Goal: Task Accomplishment & Management: Use online tool/utility

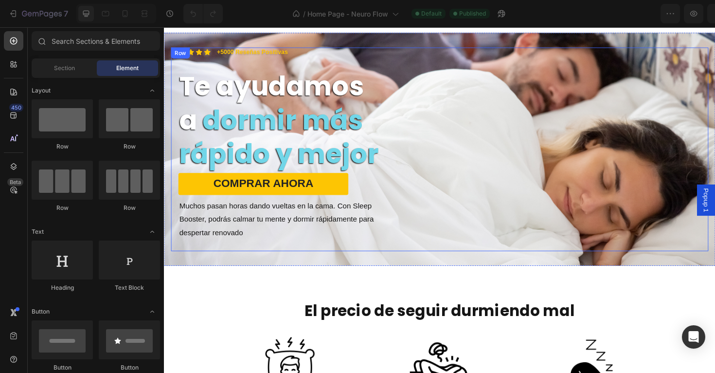
scroll to position [54, 0]
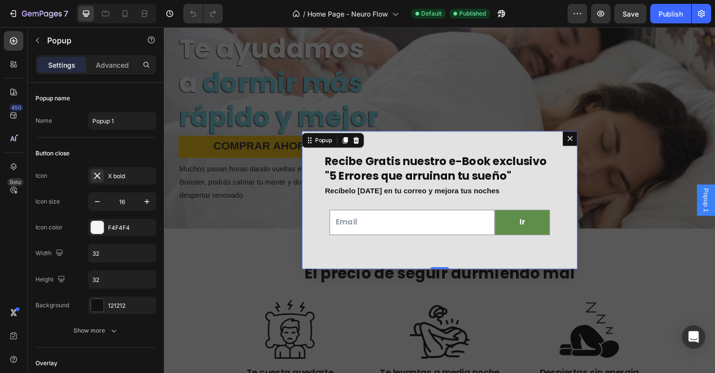
click at [591, 147] on icon "Dialog content" at bounding box center [594, 145] width 8 height 8
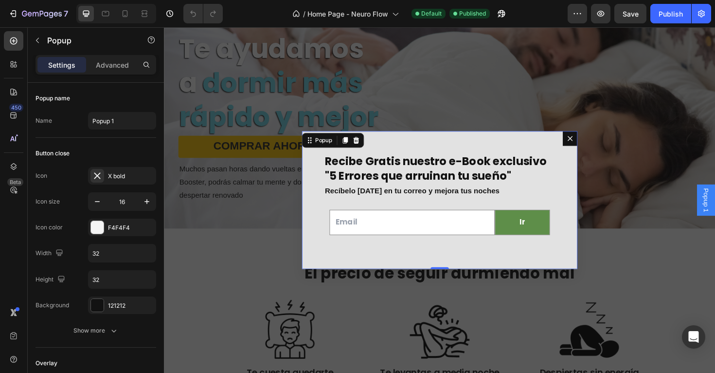
click at [514, 147] on div "Recibe Gratis nuestro e-Book exclusivo "5 Errores que arruinan tu sueño" Headin…" at bounding box center [456, 210] width 292 height 146
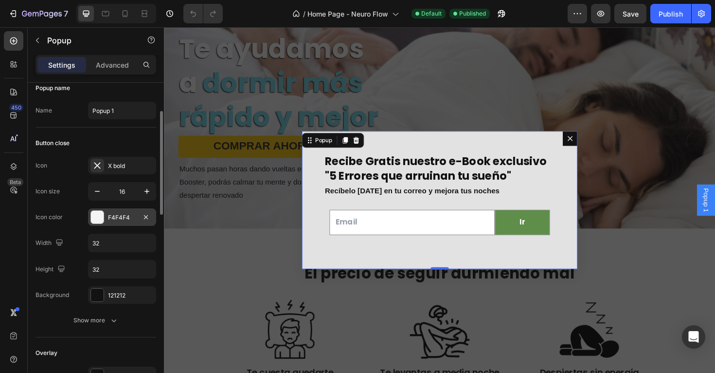
scroll to position [29, 0]
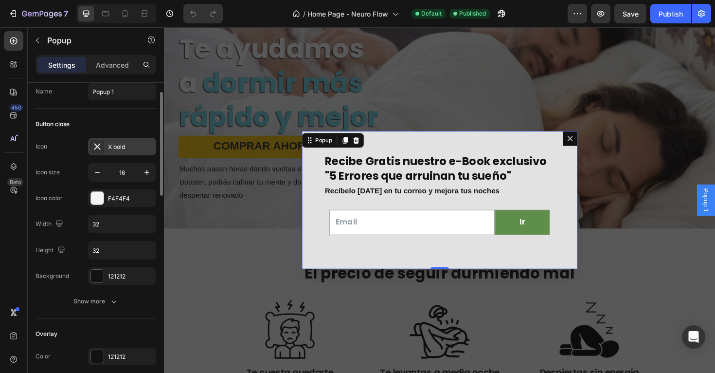
click at [102, 146] on icon at bounding box center [97, 147] width 10 height 10
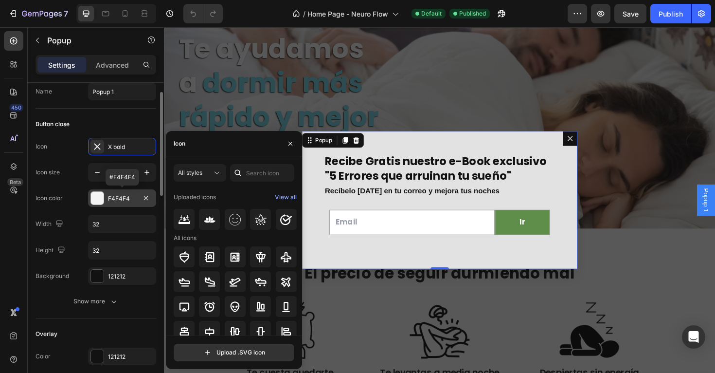
click at [111, 198] on div "F4F4F4" at bounding box center [122, 198] width 28 height 9
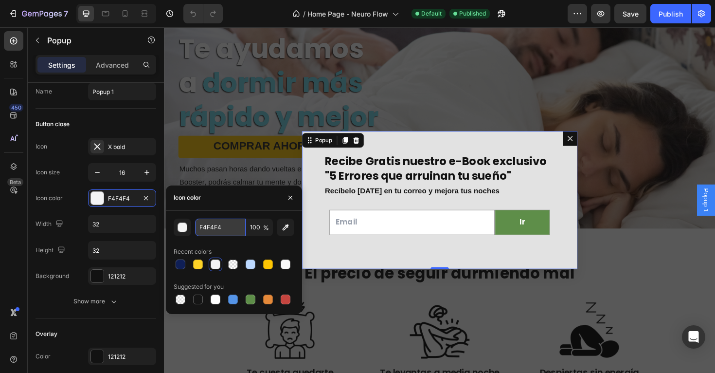
click at [222, 225] on input "F4F4F4" at bounding box center [220, 227] width 51 height 18
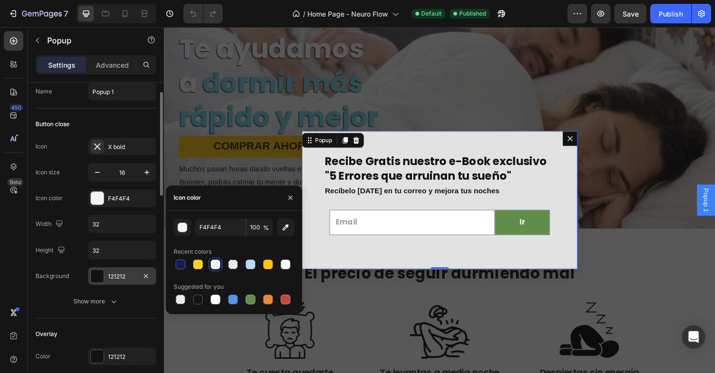
click at [120, 273] on div "121212" at bounding box center [122, 276] width 28 height 9
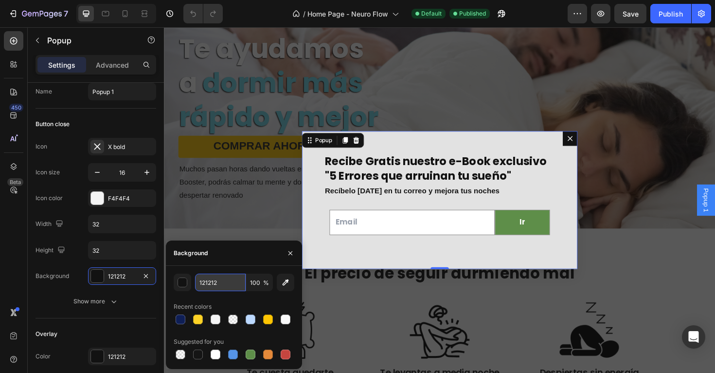
click at [0, 0] on input "121212" at bounding box center [0, 0] width 0 height 0
paste input "F4F4F4"
click at [287, 280] on icon "button" at bounding box center [286, 282] width 6 height 6
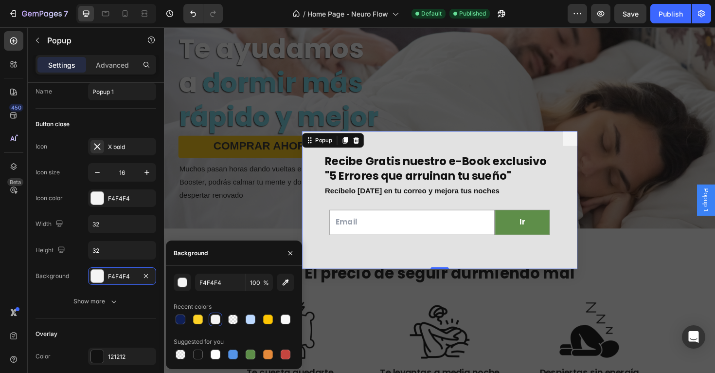
type input "E2E2E2"
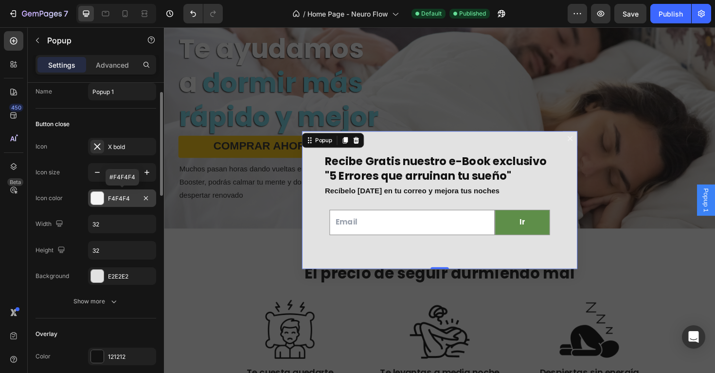
click at [94, 196] on div at bounding box center [97, 198] width 13 height 13
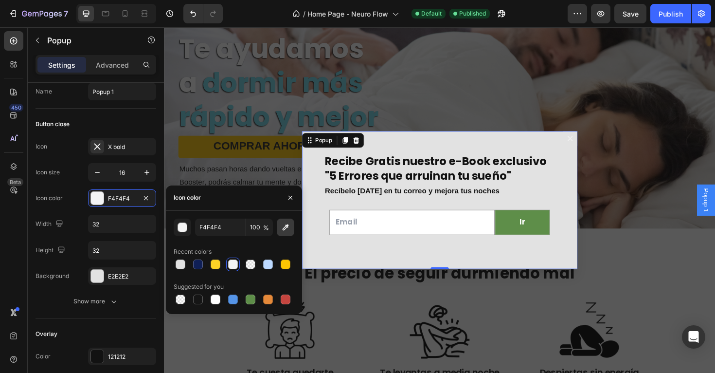
click at [291, 224] on button "button" at bounding box center [286, 227] width 18 height 18
type input "E2E2E2"
click at [133, 120] on div "Button close" at bounding box center [96, 124] width 121 height 16
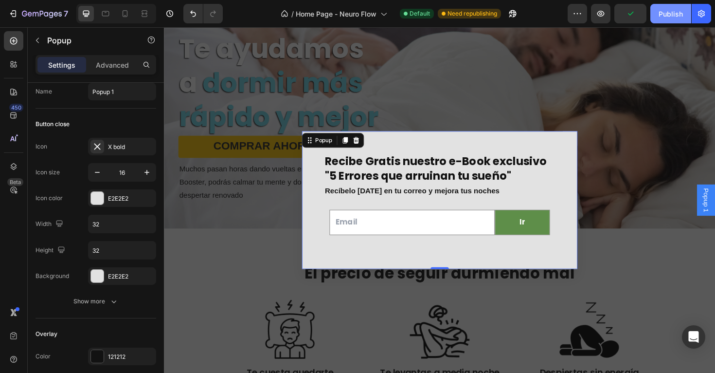
click at [665, 13] on div "Publish" at bounding box center [671, 14] width 24 height 10
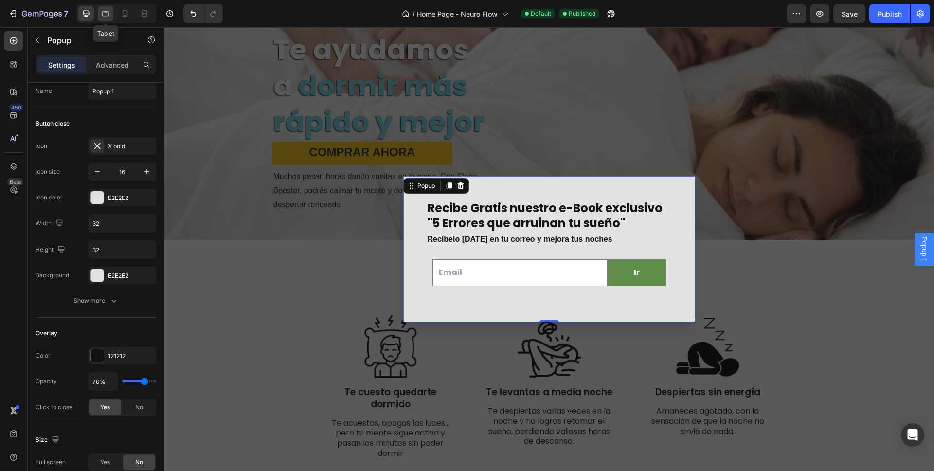
click at [104, 17] on icon at bounding box center [106, 14] width 10 height 10
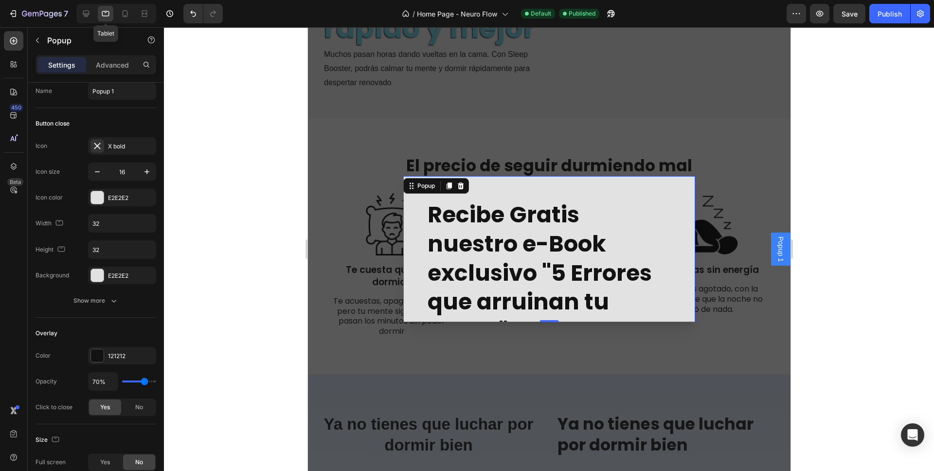
scroll to position [169, 0]
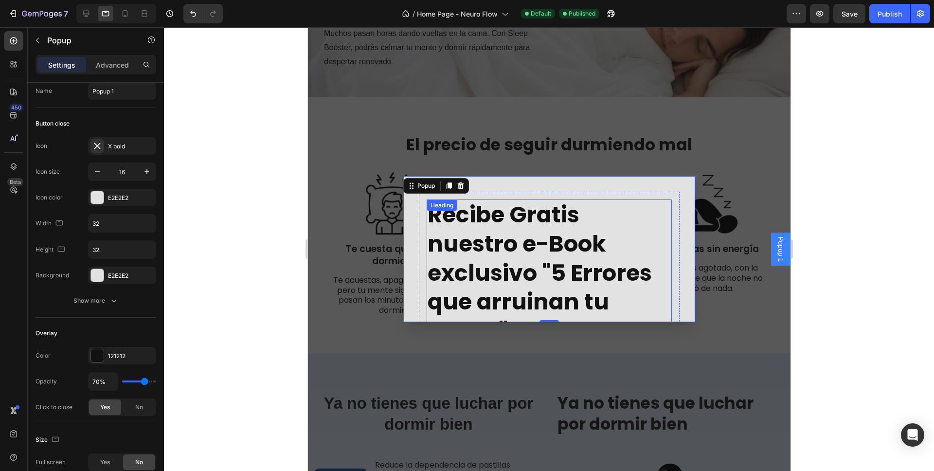
click at [482, 225] on h2 "Recibe Gratis nuestro e-Book exclusivo "5 Errores que arruinan tu sueño"" at bounding box center [548, 272] width 245 height 147
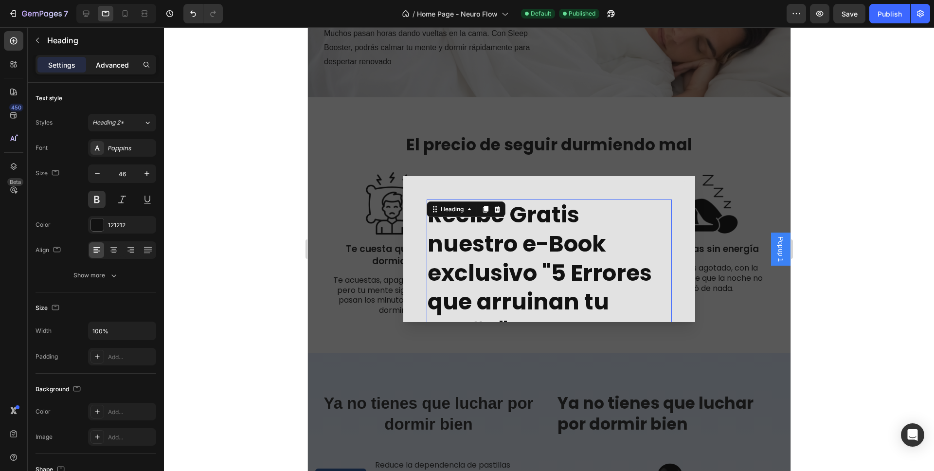
click at [120, 63] on p "Advanced" at bounding box center [112, 65] width 33 height 10
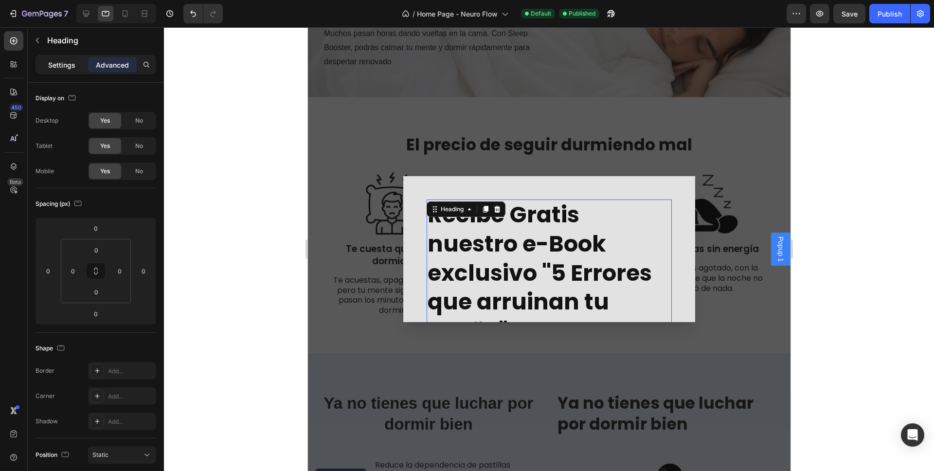
click at [70, 65] on p "Settings" at bounding box center [61, 65] width 27 height 10
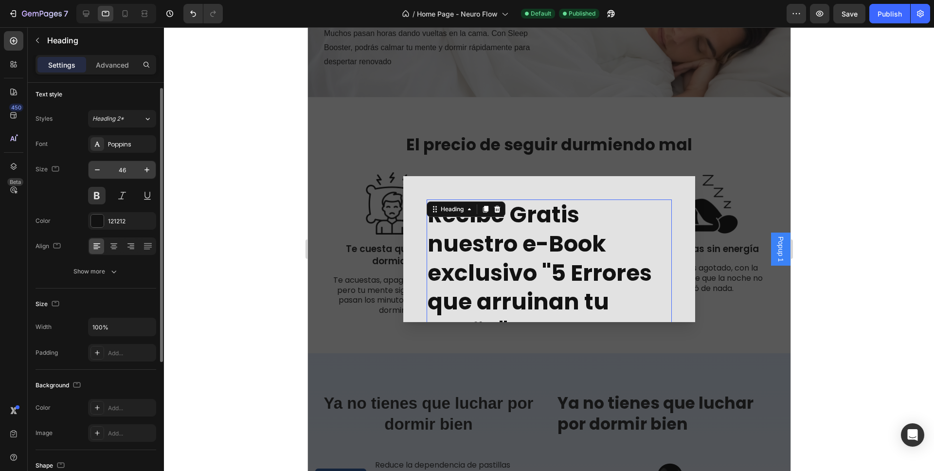
scroll to position [6, 0]
click at [85, 8] on div at bounding box center [86, 14] width 16 height 16
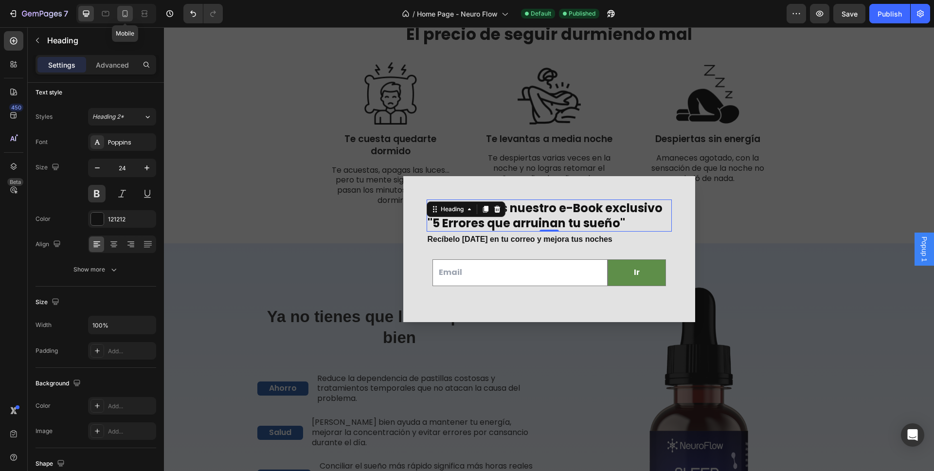
click at [125, 13] on icon at bounding box center [125, 14] width 10 height 10
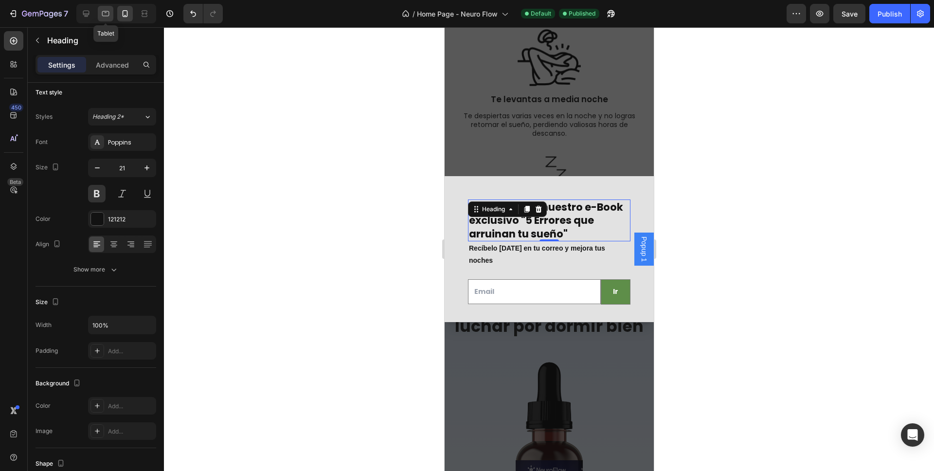
click at [104, 16] on icon at bounding box center [105, 13] width 7 height 5
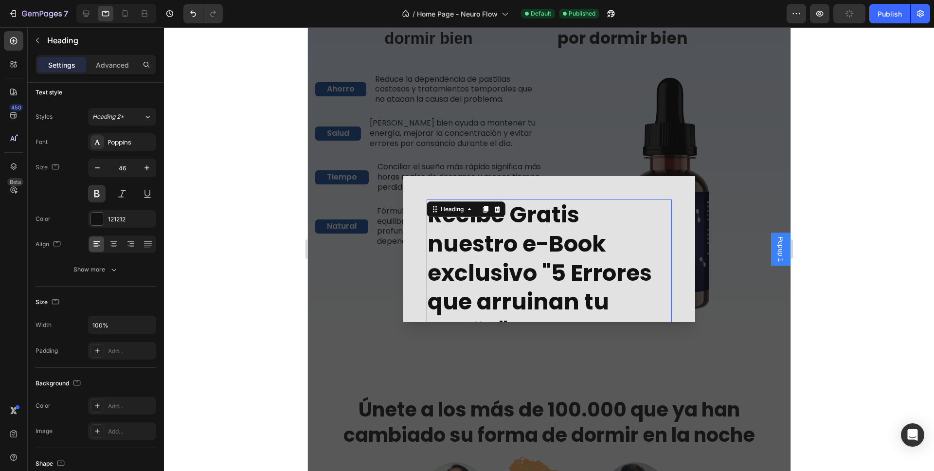
scroll to position [583, 0]
click at [101, 167] on icon "button" at bounding box center [97, 168] width 10 height 10
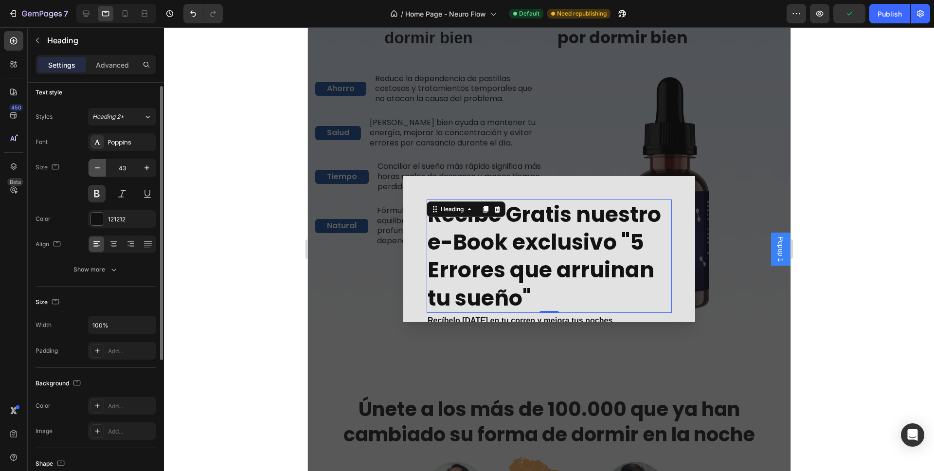
click at [101, 167] on icon "button" at bounding box center [97, 168] width 10 height 10
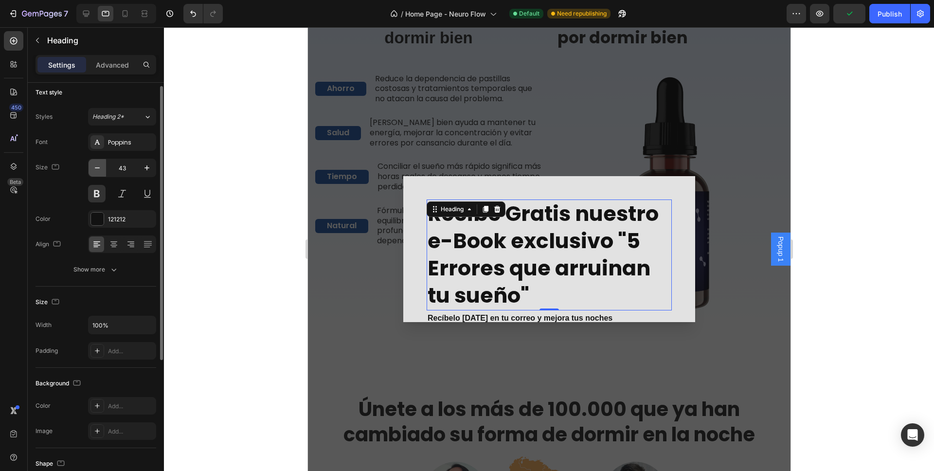
click at [101, 167] on icon "button" at bounding box center [97, 168] width 10 height 10
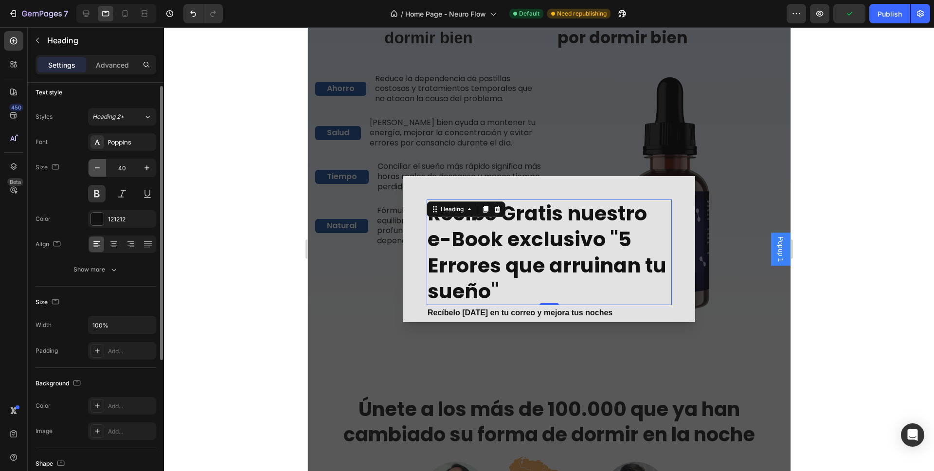
click at [101, 167] on icon "button" at bounding box center [97, 168] width 10 height 10
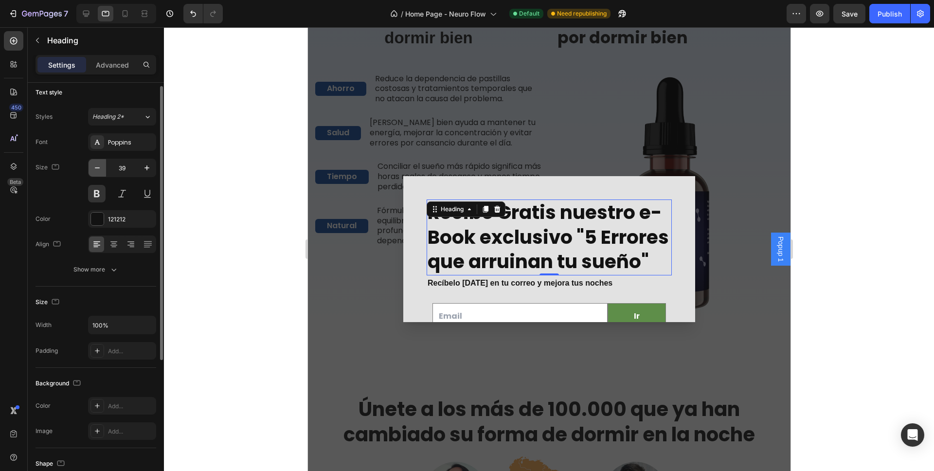
click at [101, 167] on icon "button" at bounding box center [97, 168] width 10 height 10
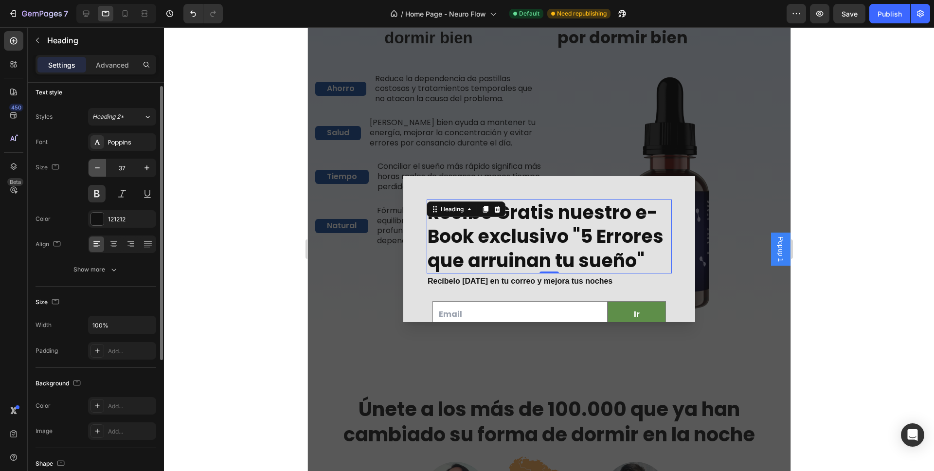
click at [101, 167] on icon "button" at bounding box center [97, 168] width 10 height 10
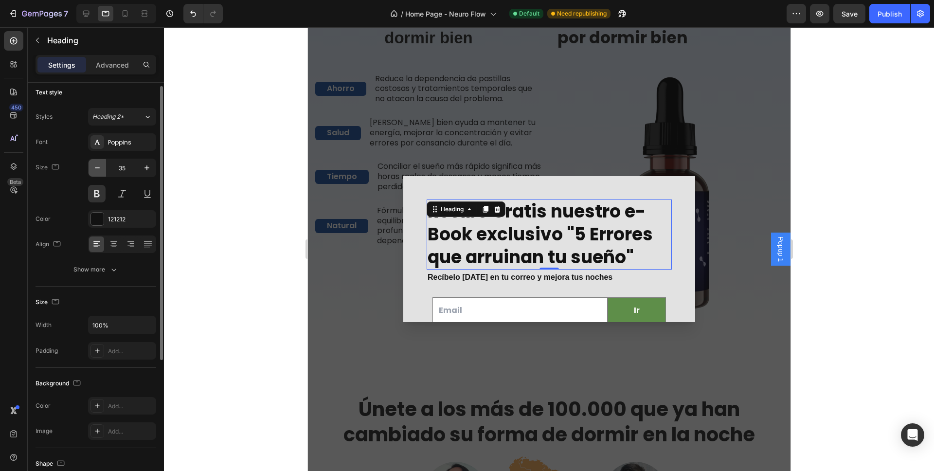
click at [101, 167] on icon "button" at bounding box center [97, 168] width 10 height 10
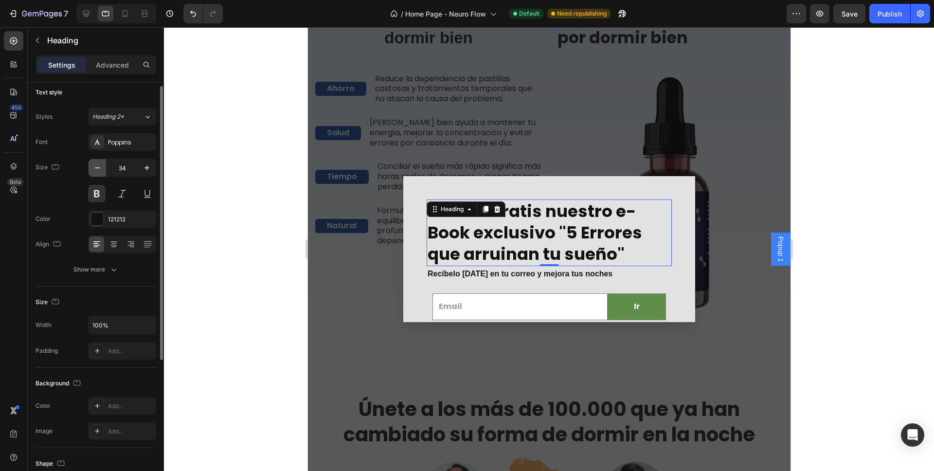
click at [101, 167] on icon "button" at bounding box center [97, 168] width 10 height 10
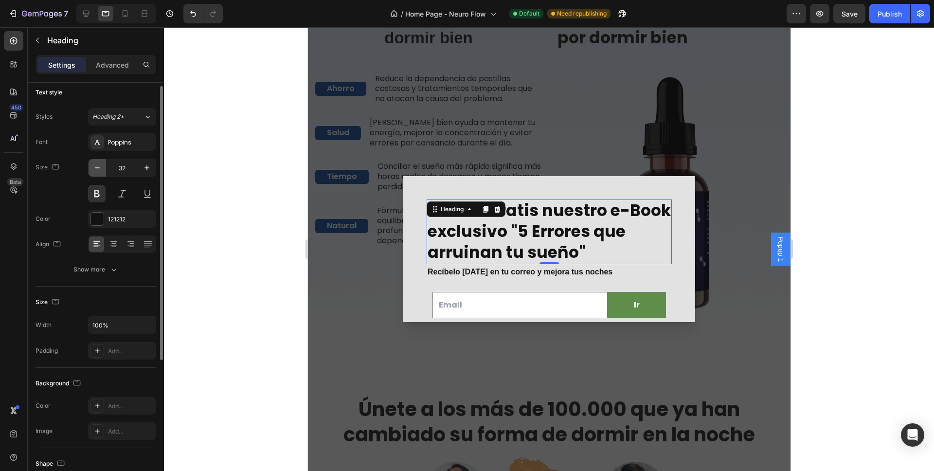
click at [101, 167] on icon "button" at bounding box center [97, 168] width 10 height 10
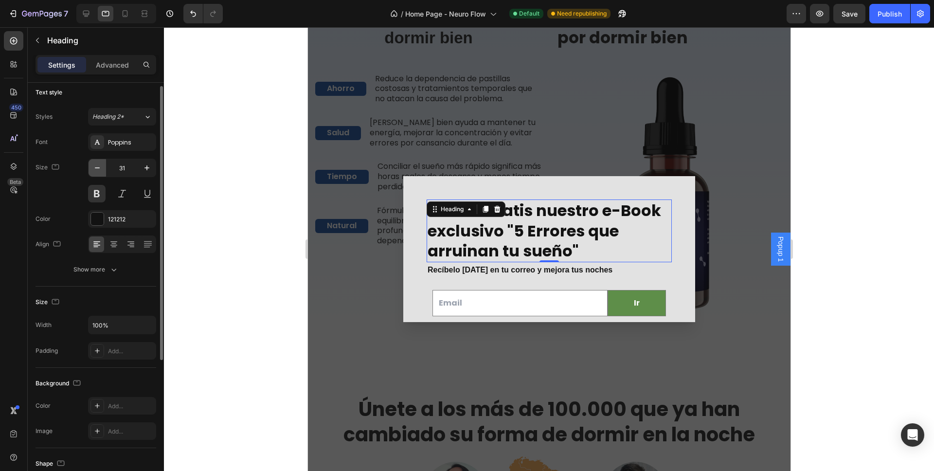
click at [101, 167] on icon "button" at bounding box center [97, 168] width 10 height 10
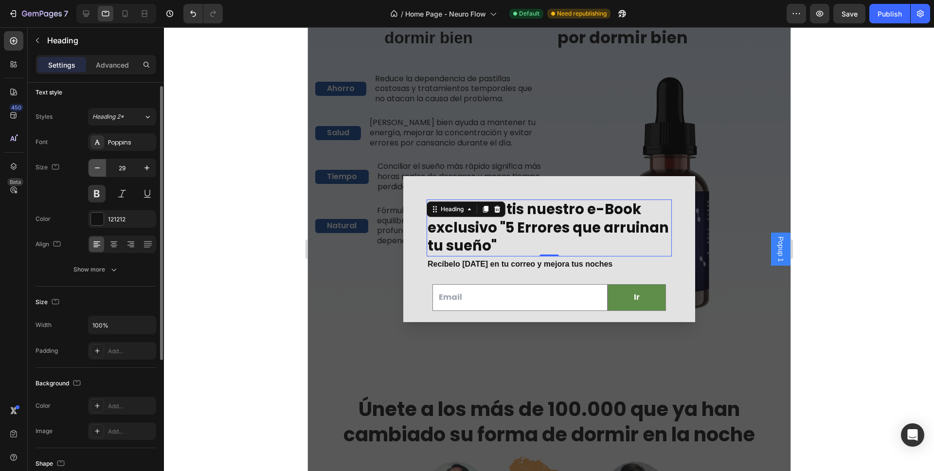
click at [101, 167] on icon "button" at bounding box center [97, 168] width 10 height 10
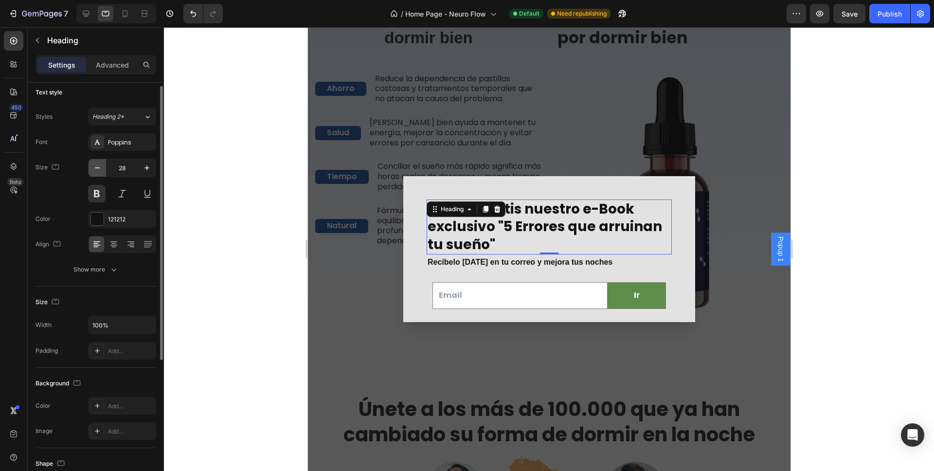
click at [101, 167] on icon "button" at bounding box center [97, 168] width 10 height 10
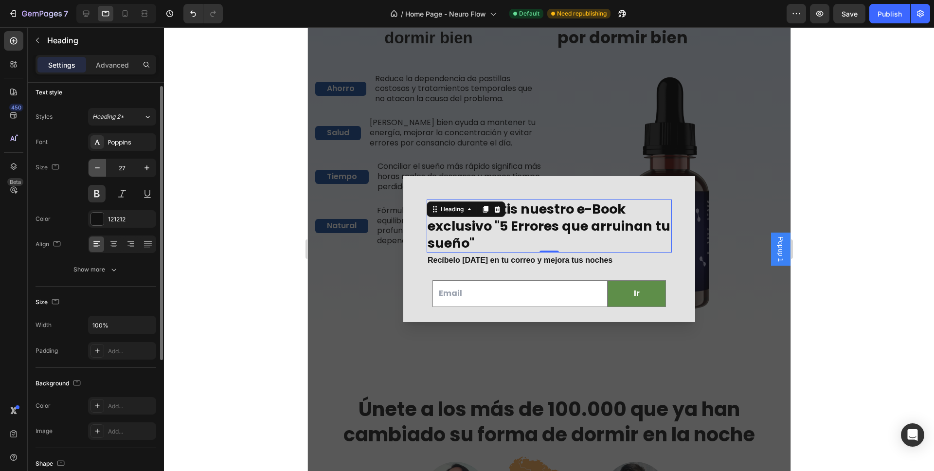
click at [101, 167] on icon "button" at bounding box center [97, 168] width 10 height 10
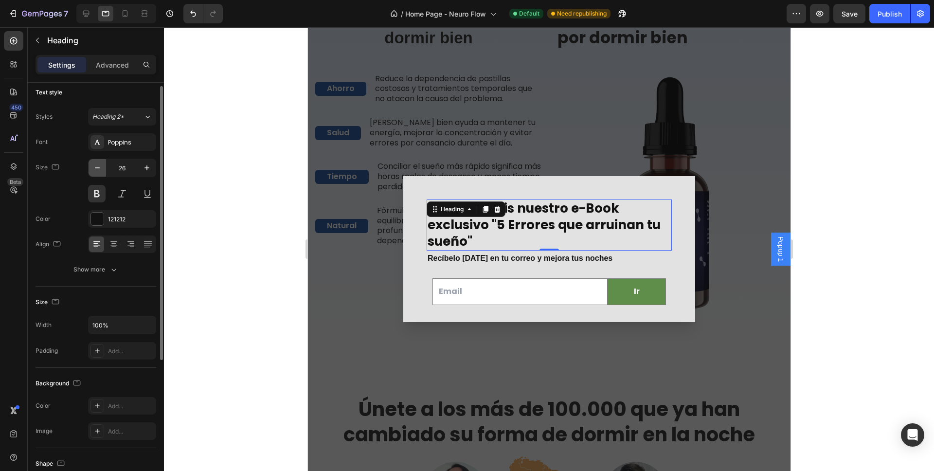
click at [101, 167] on icon "button" at bounding box center [97, 168] width 10 height 10
type input "24"
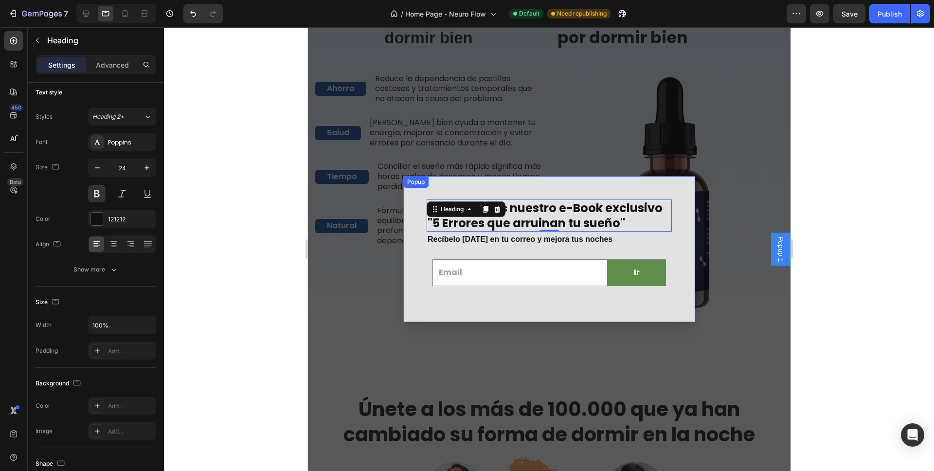
click at [411, 189] on div "Recibe Gratis nuestro e-Book exclusivo "5 Errores que arruinan tu sueño" Headin…" at bounding box center [549, 249] width 292 height 146
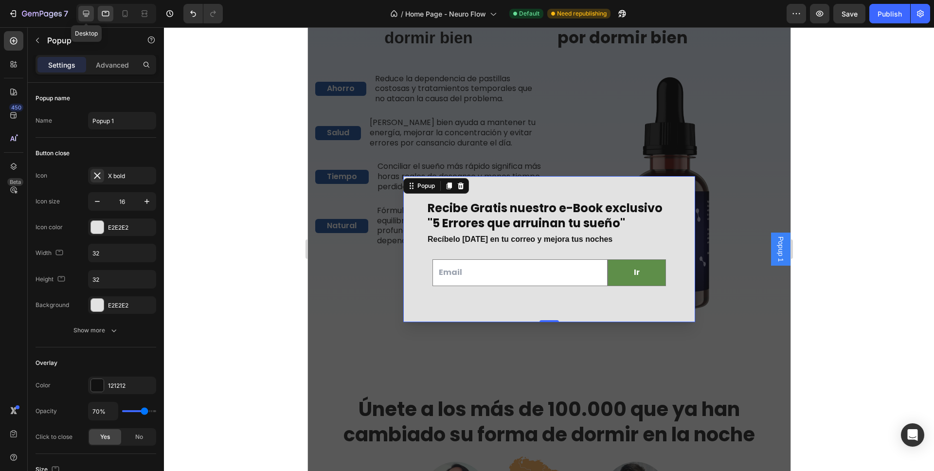
click at [87, 18] on icon at bounding box center [86, 14] width 10 height 10
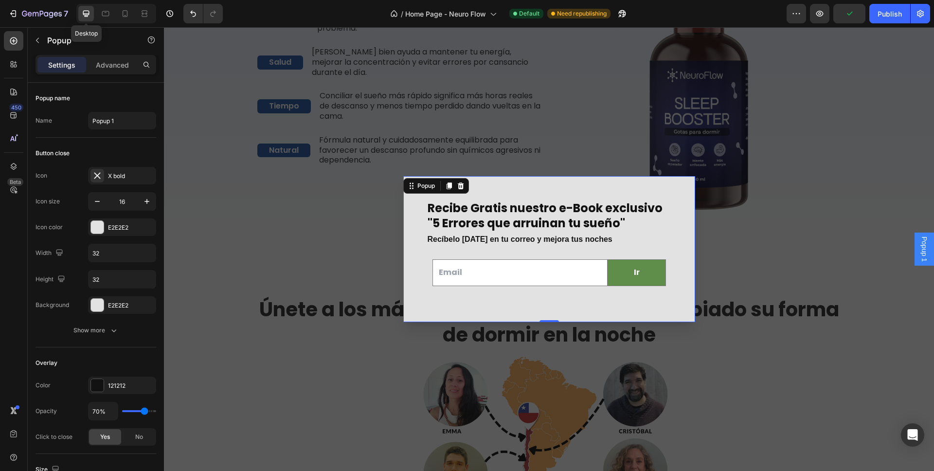
scroll to position [698, 0]
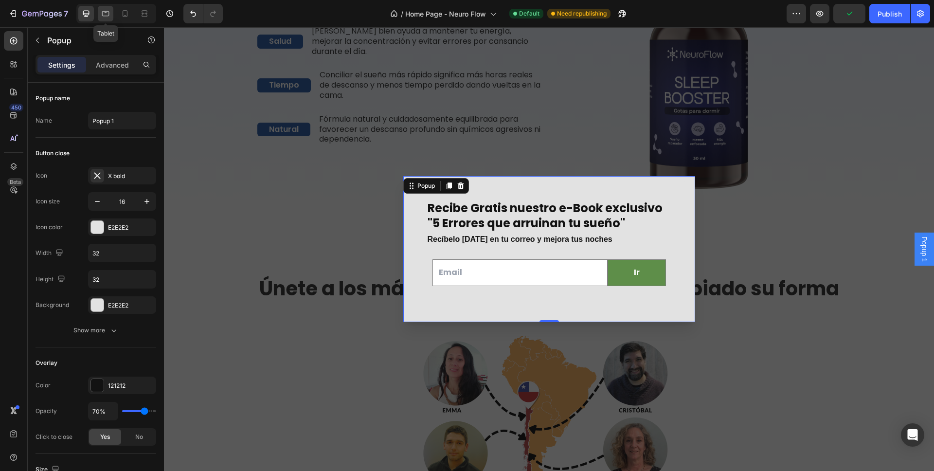
click at [106, 16] on icon at bounding box center [106, 14] width 10 height 10
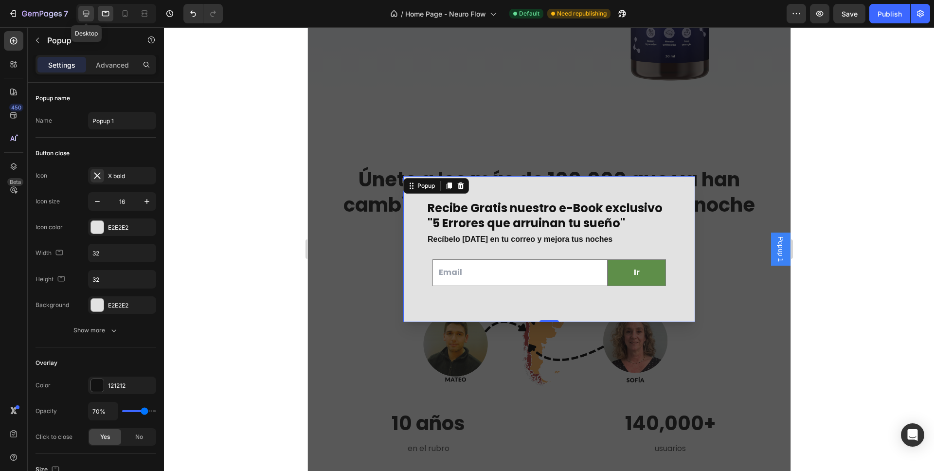
click at [90, 12] on icon at bounding box center [86, 14] width 10 height 10
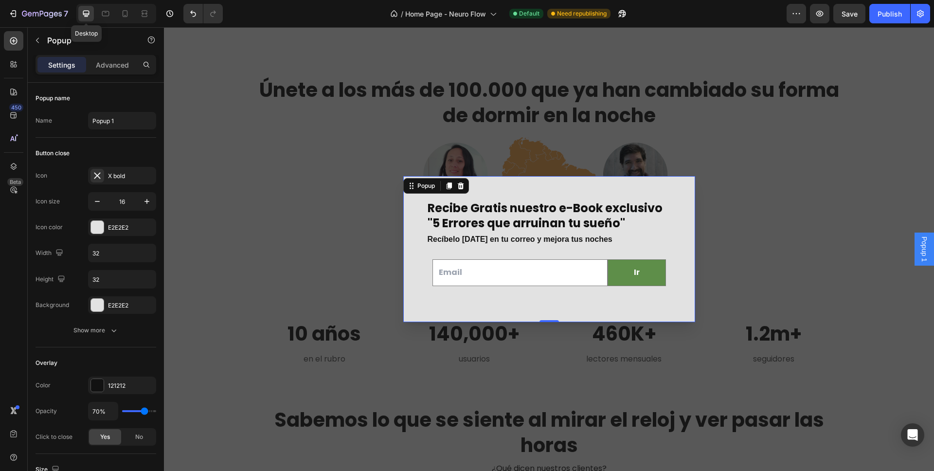
scroll to position [912, 0]
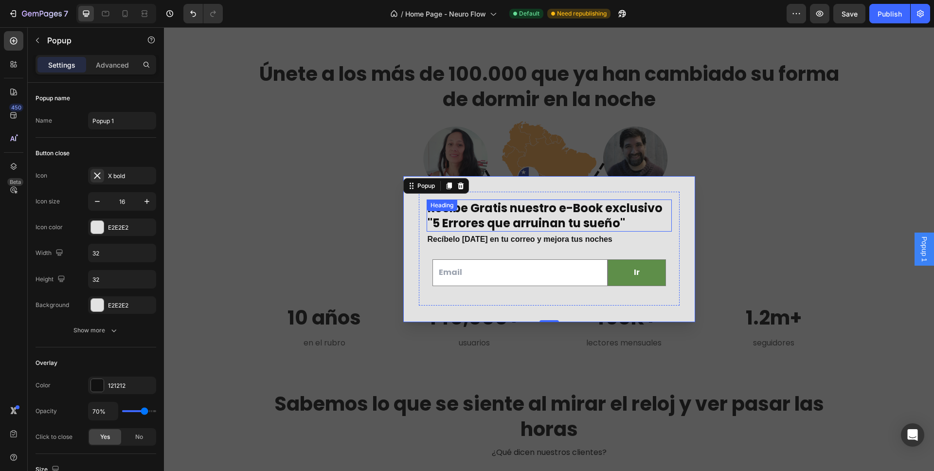
click at [499, 219] on h2 "Recibe Gratis nuestro e-Book exclusivo "5 Errores que arruinan tu sueño"" at bounding box center [549, 215] width 245 height 32
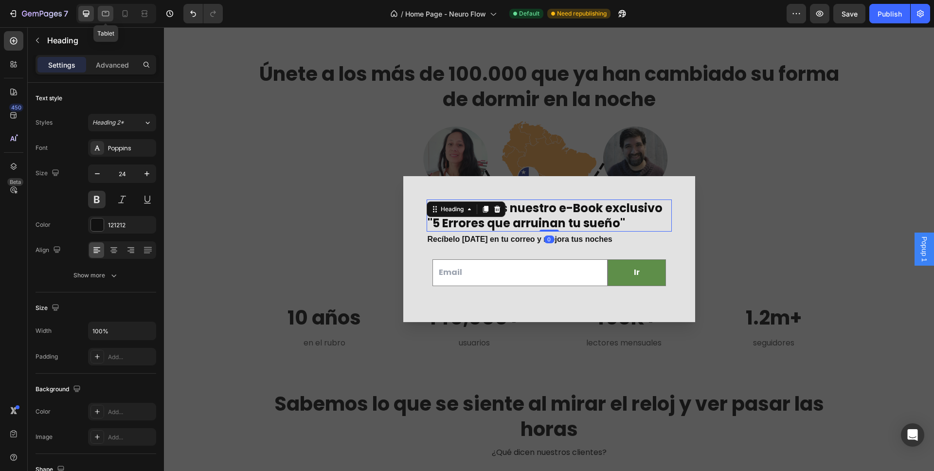
click at [101, 17] on icon at bounding box center [106, 14] width 10 height 10
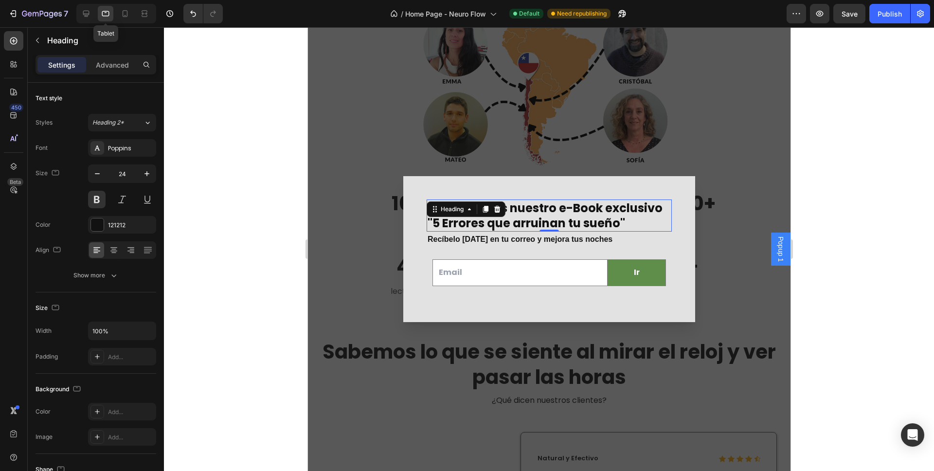
scroll to position [1051, 0]
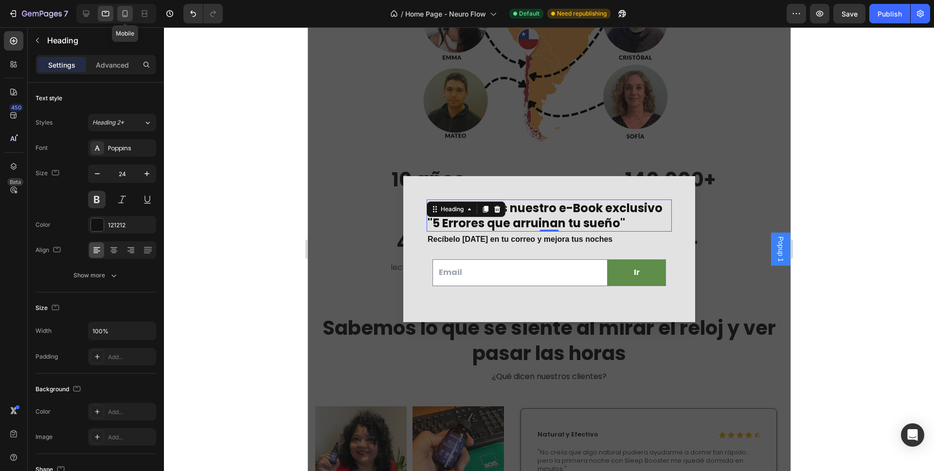
click at [124, 17] on icon at bounding box center [125, 14] width 10 height 10
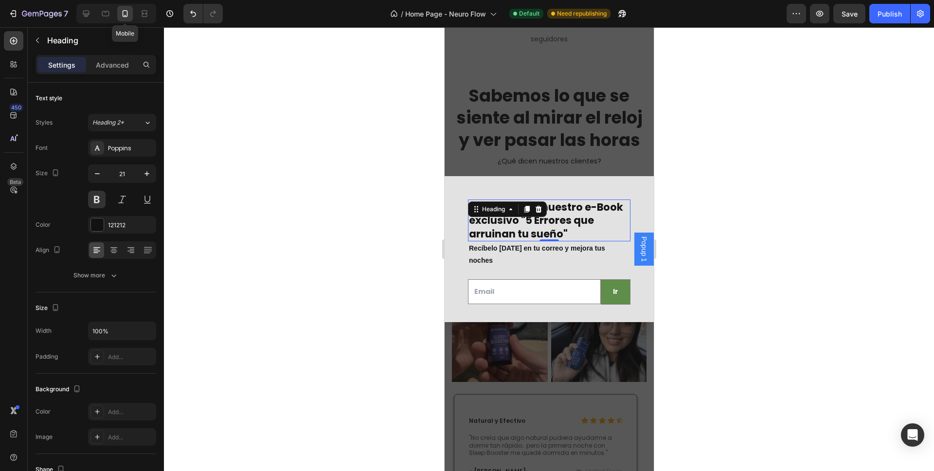
scroll to position [1258, 0]
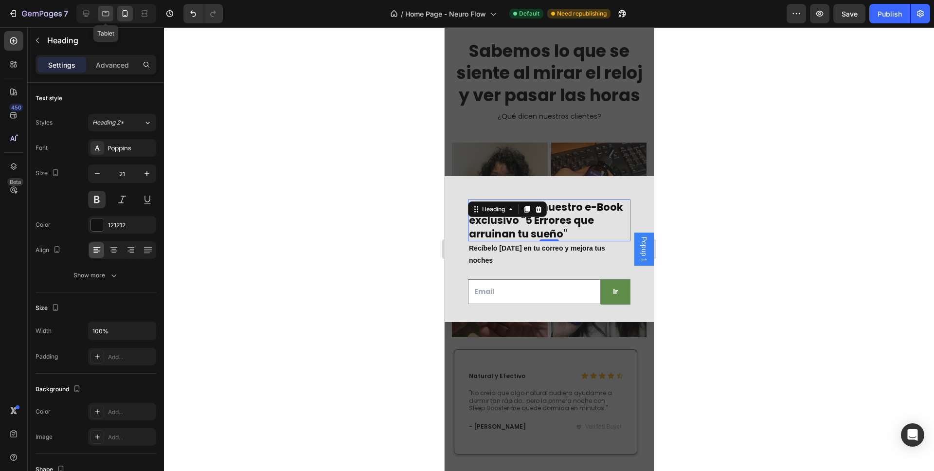
click at [108, 15] on icon at bounding box center [106, 14] width 10 height 10
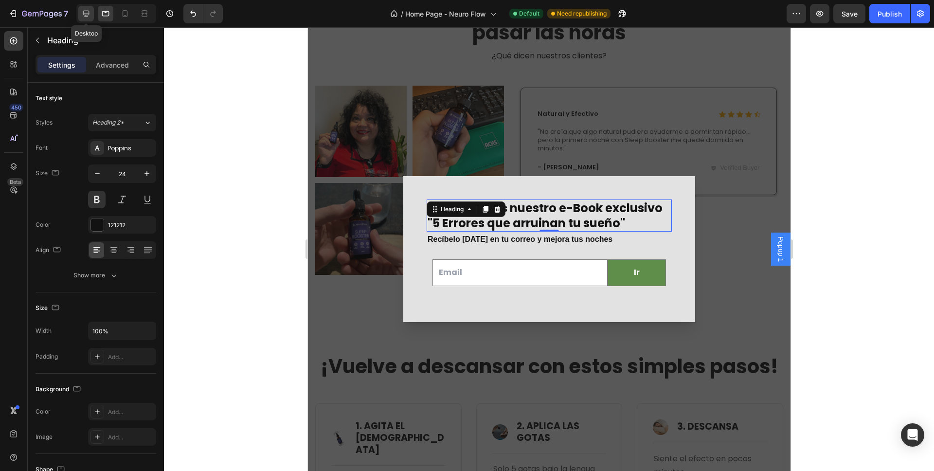
click at [87, 12] on icon at bounding box center [86, 14] width 10 height 10
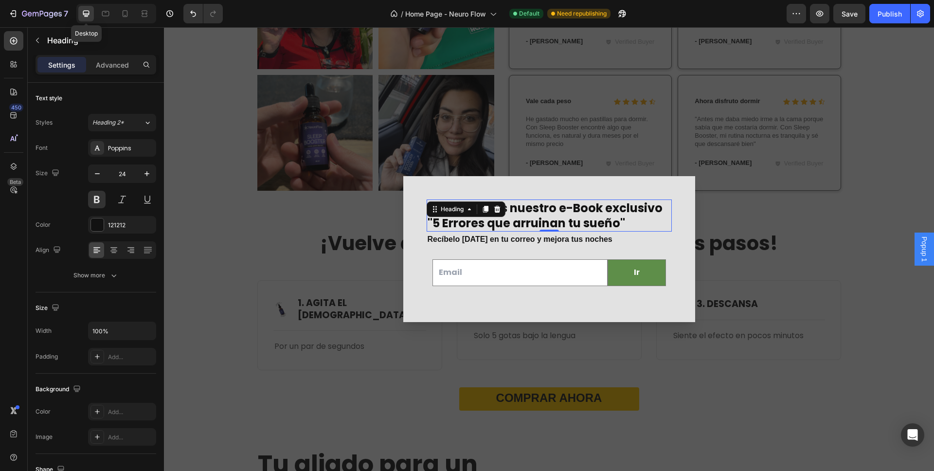
scroll to position [1509, 0]
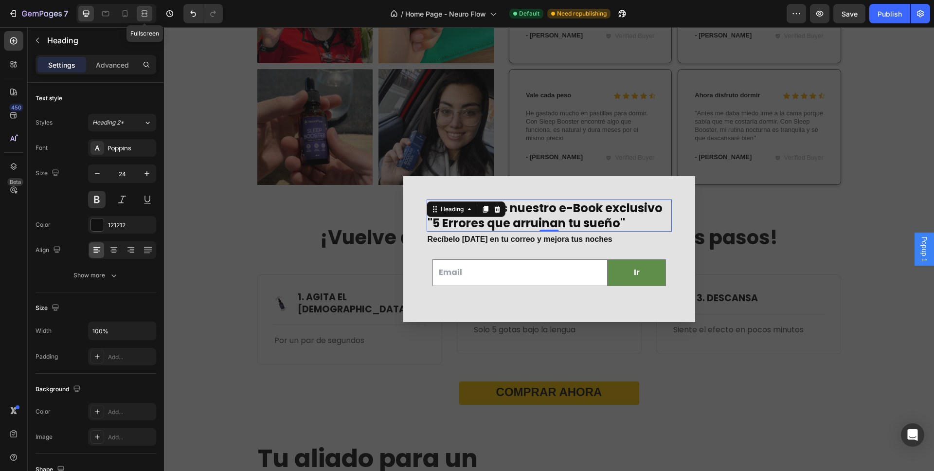
click at [144, 15] on icon at bounding box center [143, 13] width 3 height 2
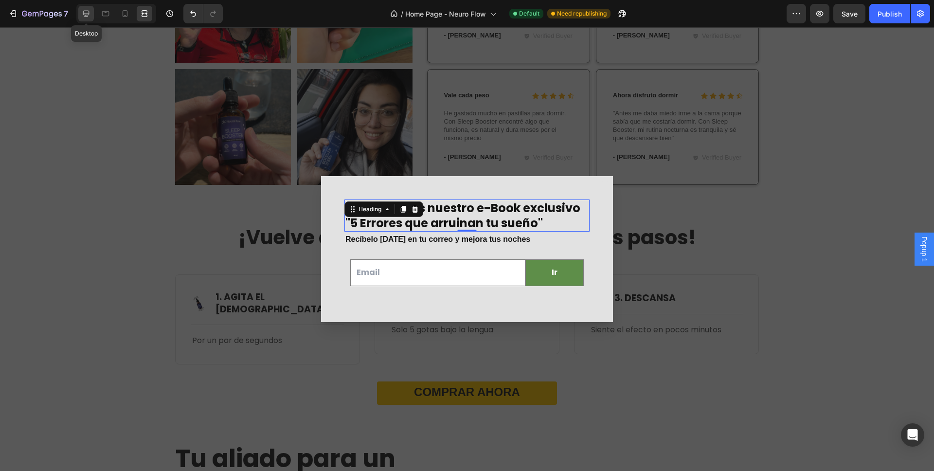
click at [81, 16] on icon at bounding box center [86, 14] width 10 height 10
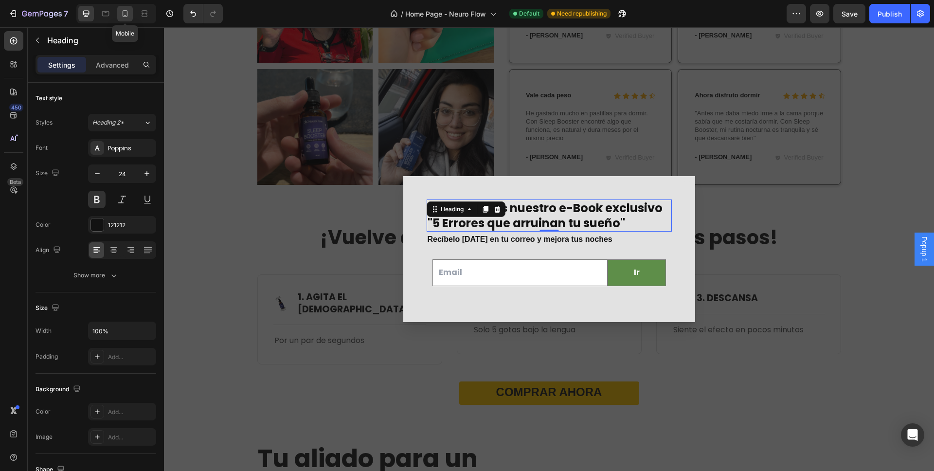
click at [126, 14] on icon at bounding box center [125, 14] width 10 height 10
type input "21"
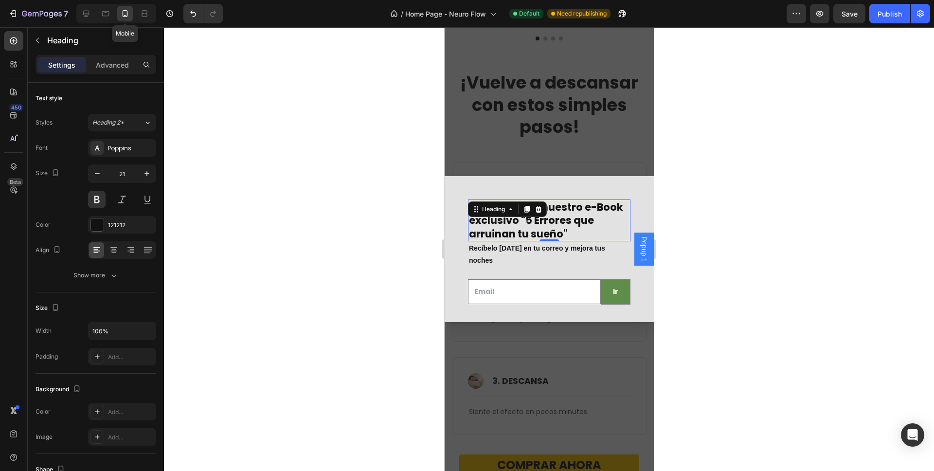
scroll to position [1648, 0]
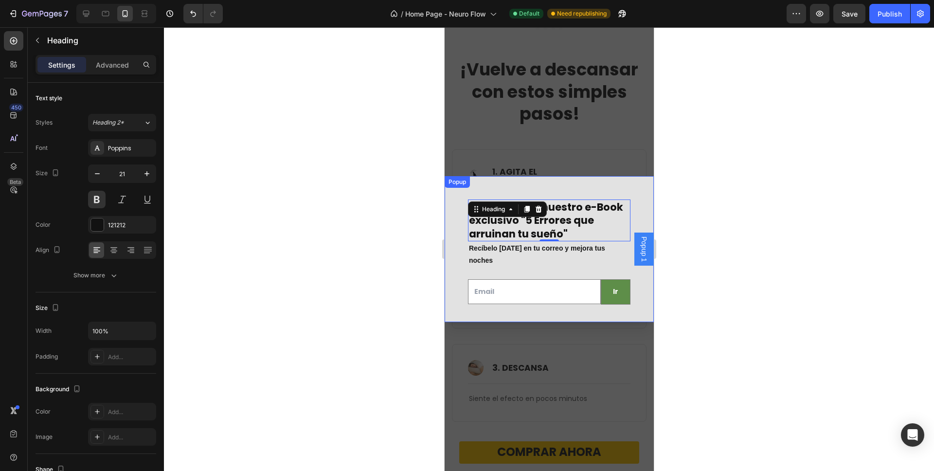
click at [705, 191] on div at bounding box center [549, 249] width 770 height 444
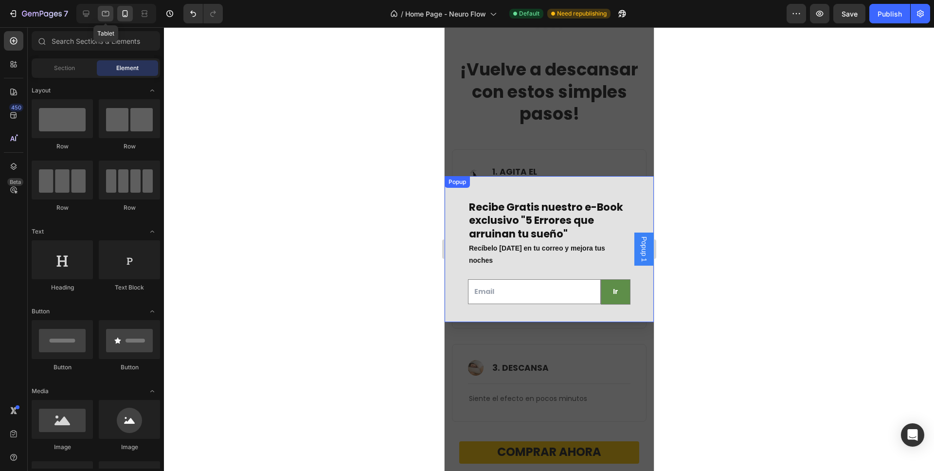
click at [102, 19] on div at bounding box center [106, 14] width 16 height 16
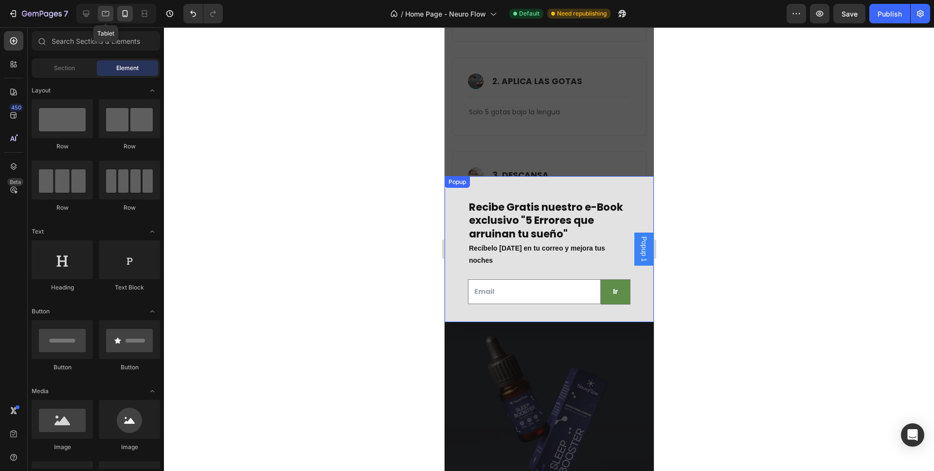
scroll to position [1659, 0]
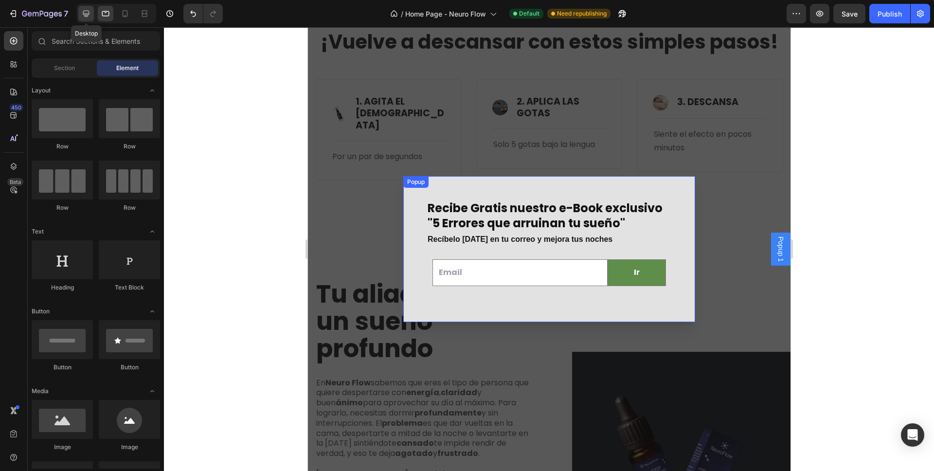
click at [90, 16] on icon at bounding box center [86, 14] width 10 height 10
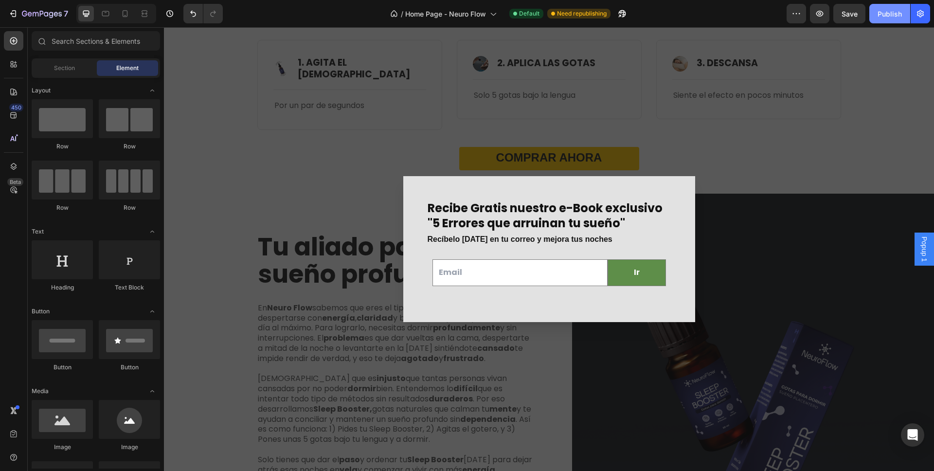
click at [714, 12] on div "Publish" at bounding box center [889, 14] width 24 height 10
click at [362, 153] on div "Backdrop" at bounding box center [549, 249] width 770 height 444
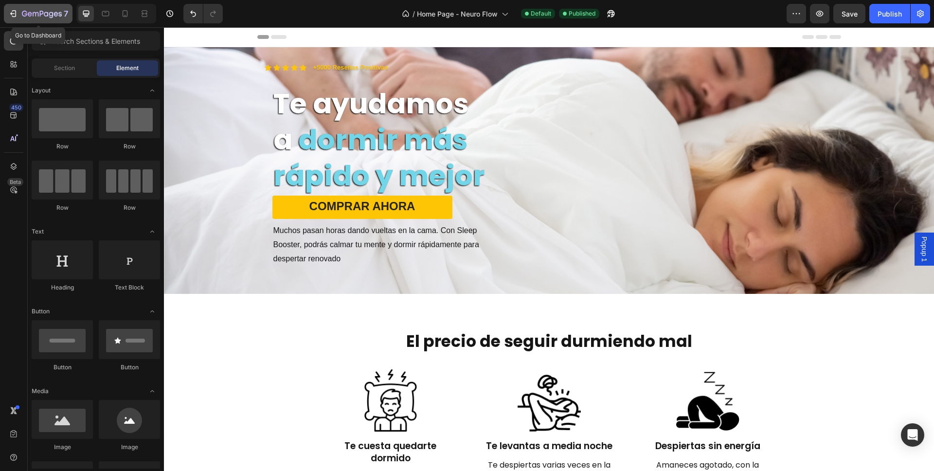
click at [27, 15] on icon "button" at bounding box center [42, 14] width 40 height 8
